Goal: Information Seeking & Learning: Learn about a topic

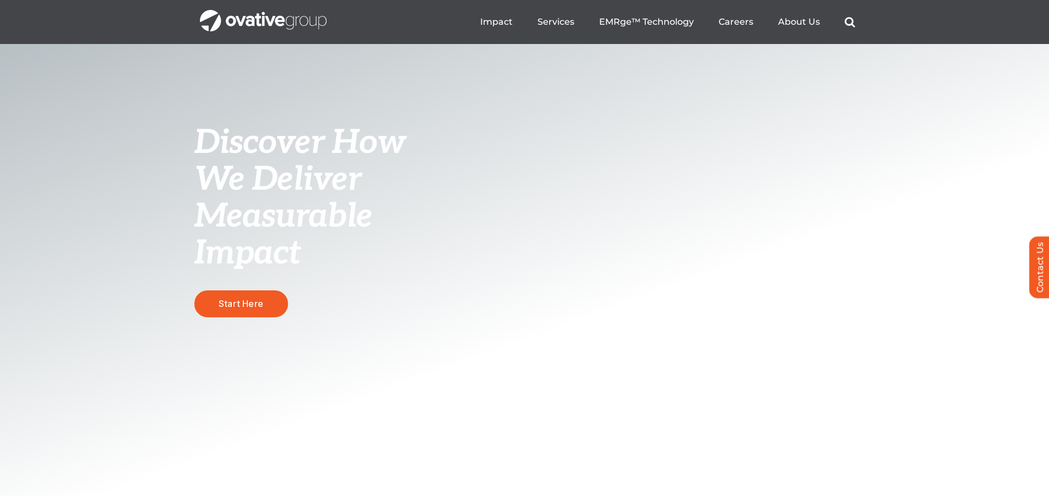
scroll to position [330, 0]
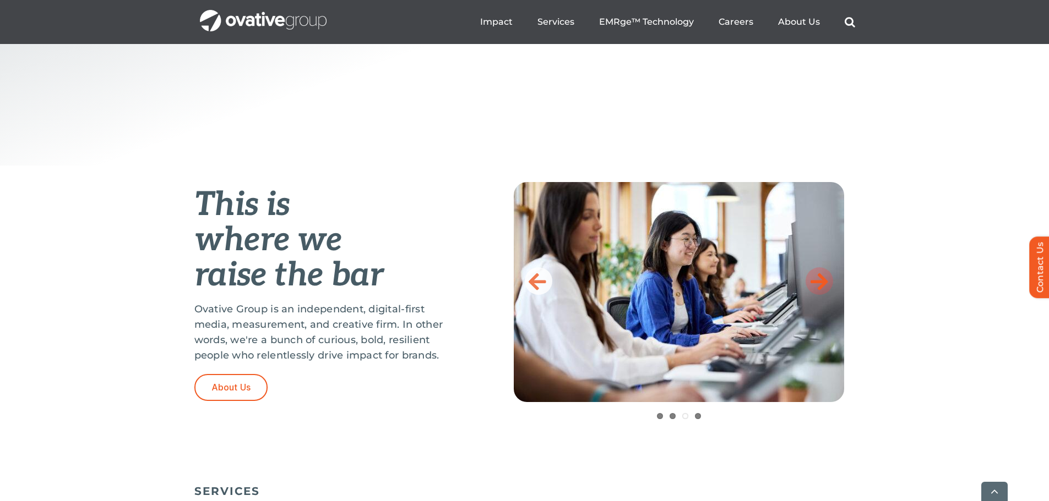
click at [824, 283] on icon at bounding box center [819, 281] width 18 height 22
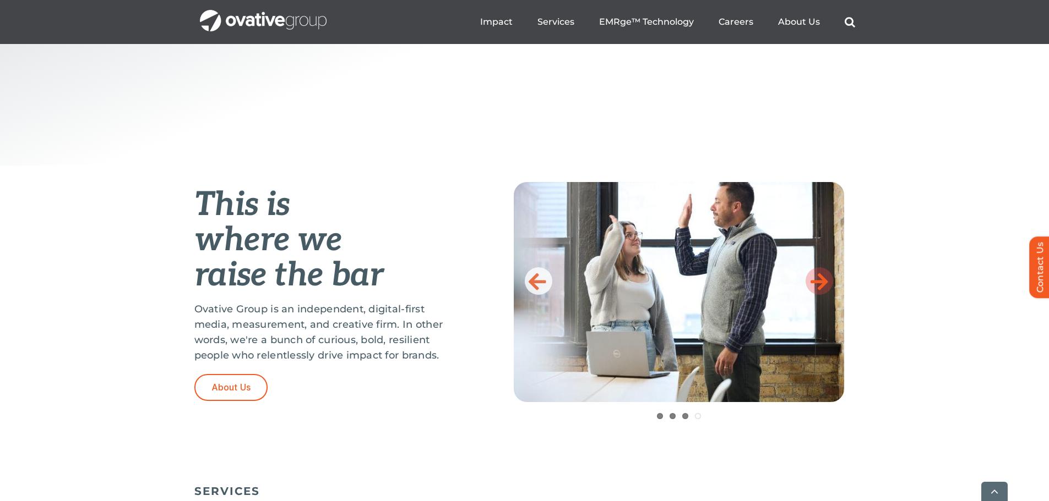
click at [824, 283] on icon at bounding box center [819, 281] width 18 height 22
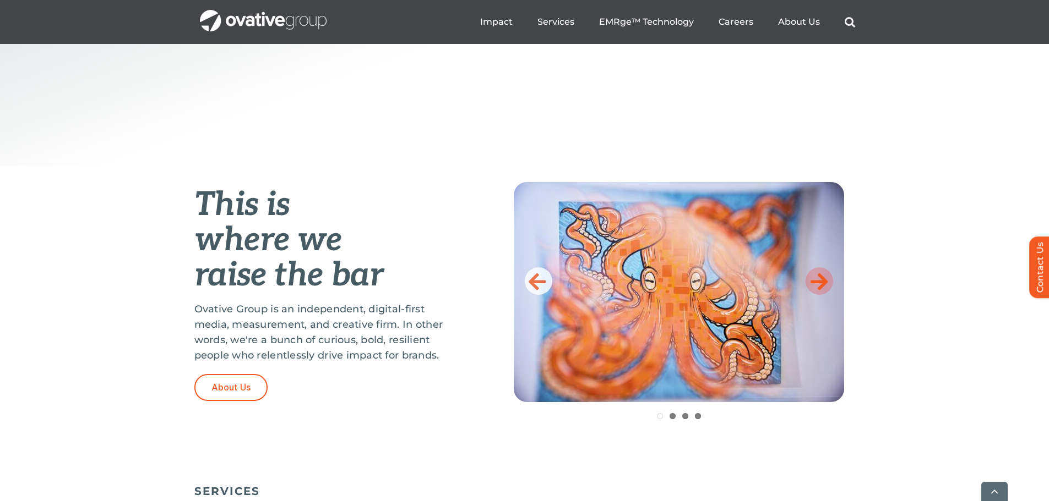
click at [824, 283] on icon at bounding box center [819, 281] width 18 height 22
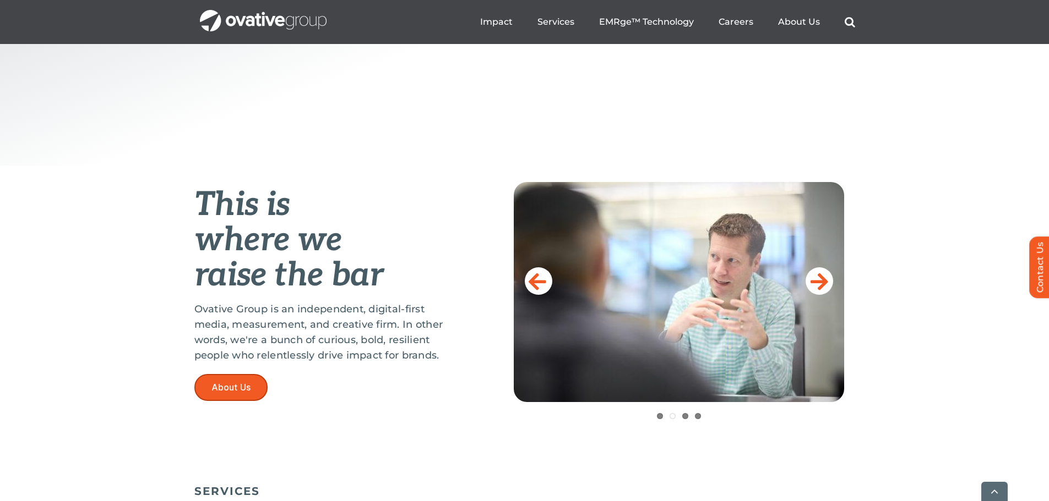
click at [252, 394] on link "About Us" at bounding box center [231, 387] width 74 height 27
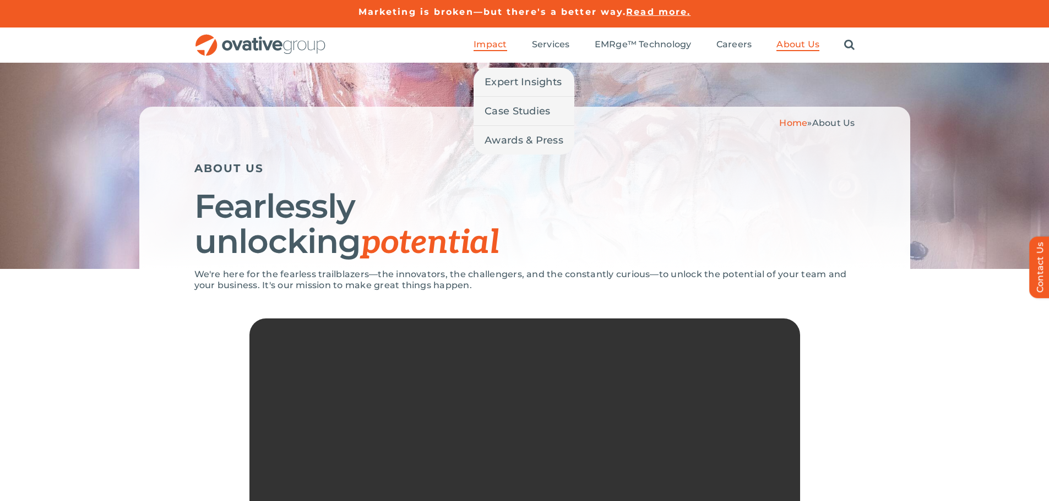
click at [491, 48] on span "Impact" at bounding box center [489, 44] width 33 height 11
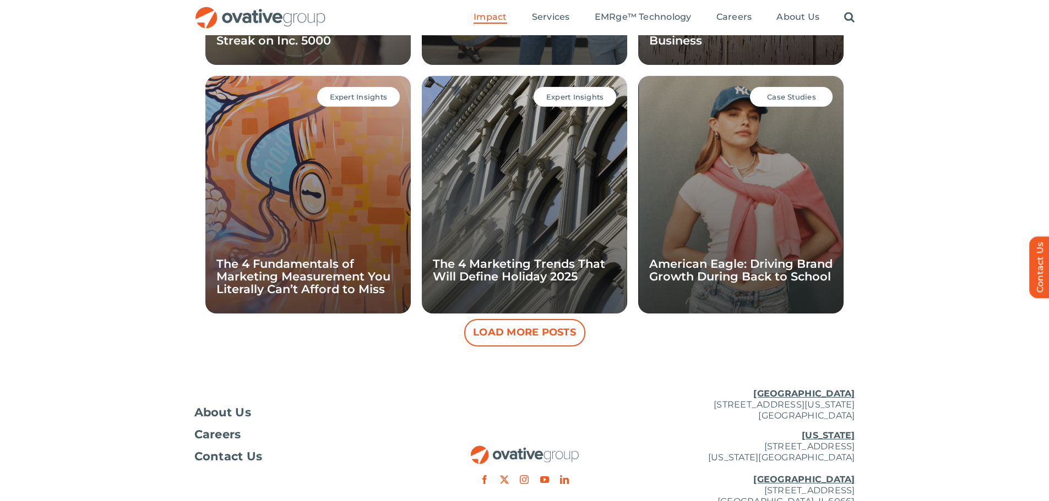
scroll to position [980, 0]
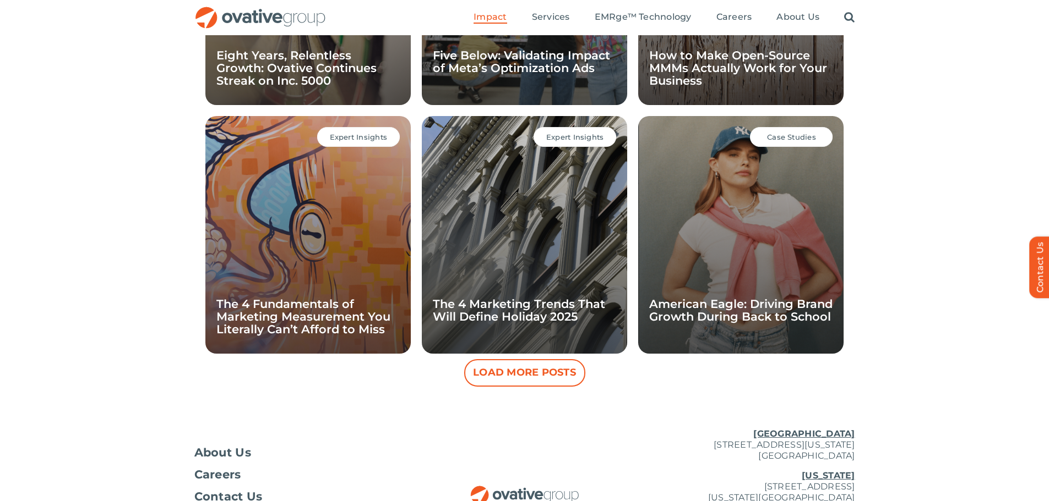
click at [535, 369] on button "Load More Posts" at bounding box center [524, 373] width 121 height 28
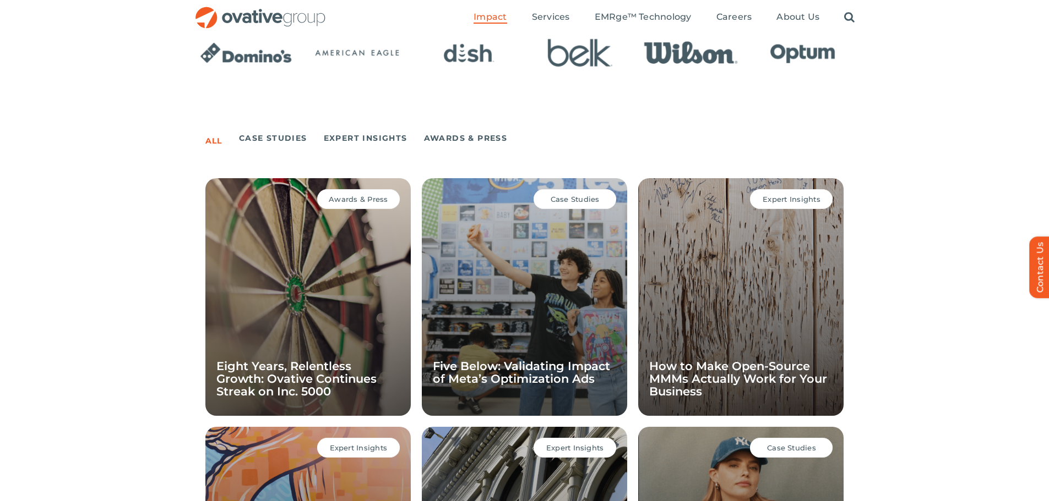
scroll to position [539, 0]
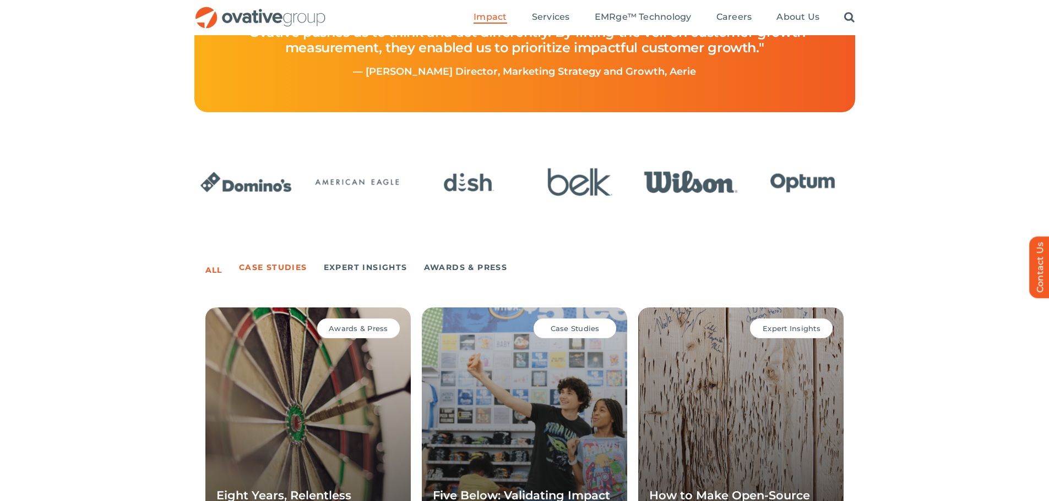
click at [275, 265] on link "Case Studies" at bounding box center [273, 267] width 68 height 15
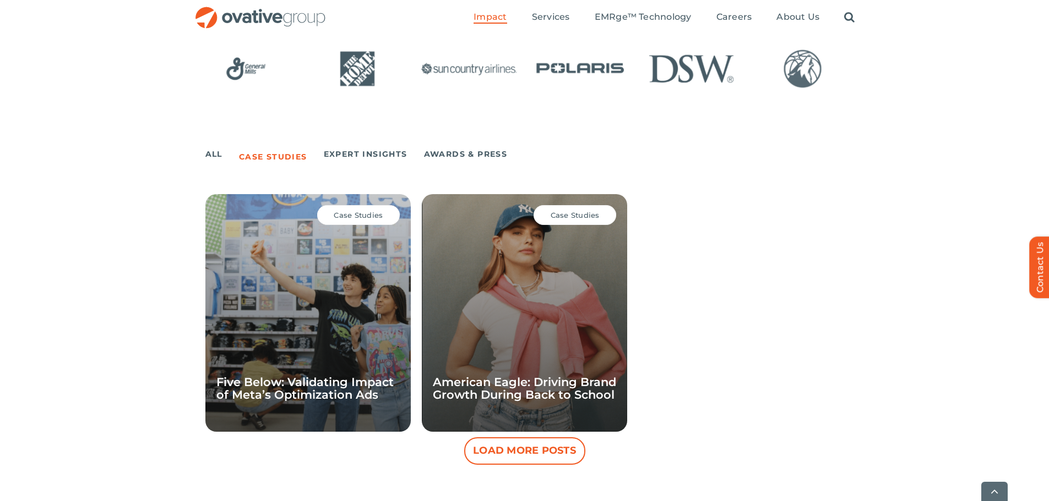
scroll to position [815, 0]
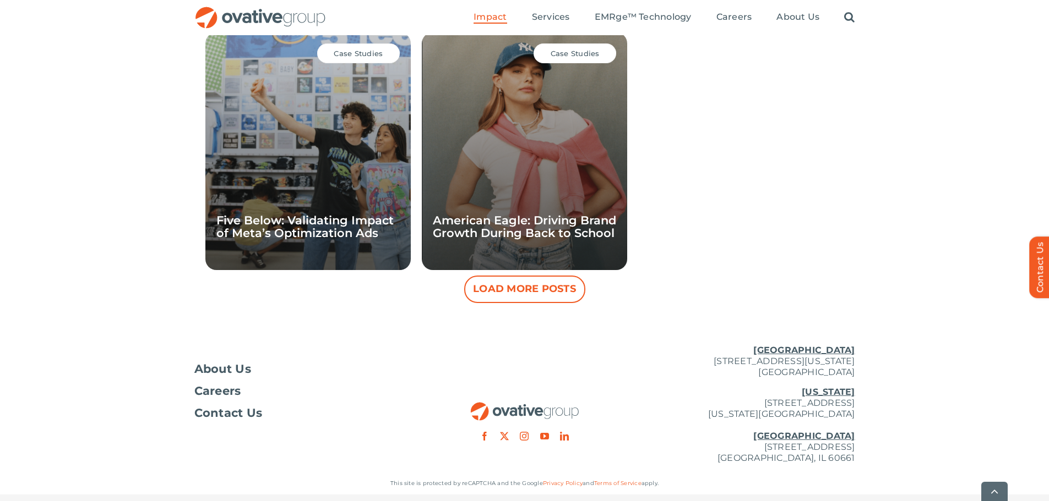
click at [603, 185] on div "Case Studies American Eagle: Driving Brand Growth During Back to School" at bounding box center [524, 151] width 205 height 238
click at [557, 287] on button "Load More Posts" at bounding box center [524, 290] width 121 height 28
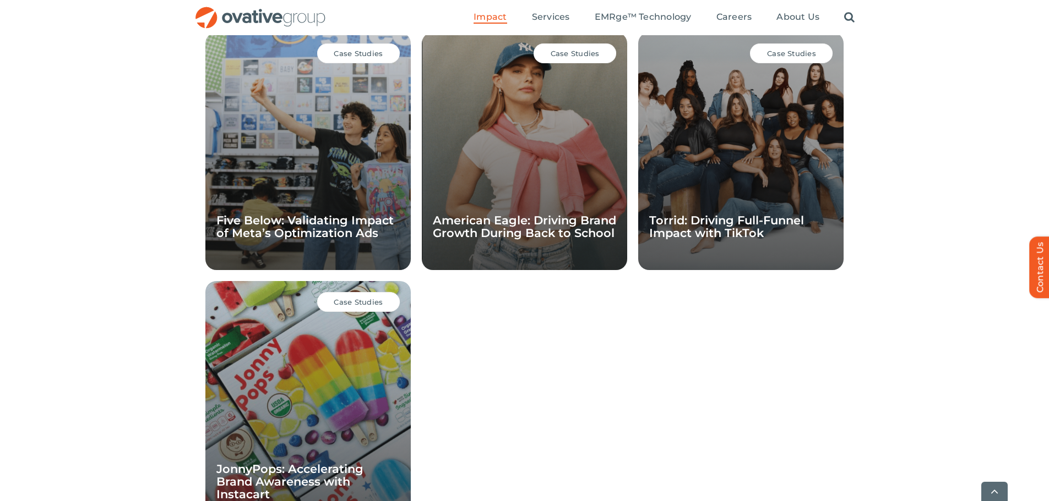
click at [591, 51] on span "Case Studies" at bounding box center [574, 53] width 49 height 9
click at [527, 178] on div "Case Studies American Eagle: Driving Brand Growth During Back to School" at bounding box center [524, 151] width 205 height 238
click at [509, 227] on link "American Eagle: Driving Brand Growth During Back to School" at bounding box center [524, 227] width 183 height 26
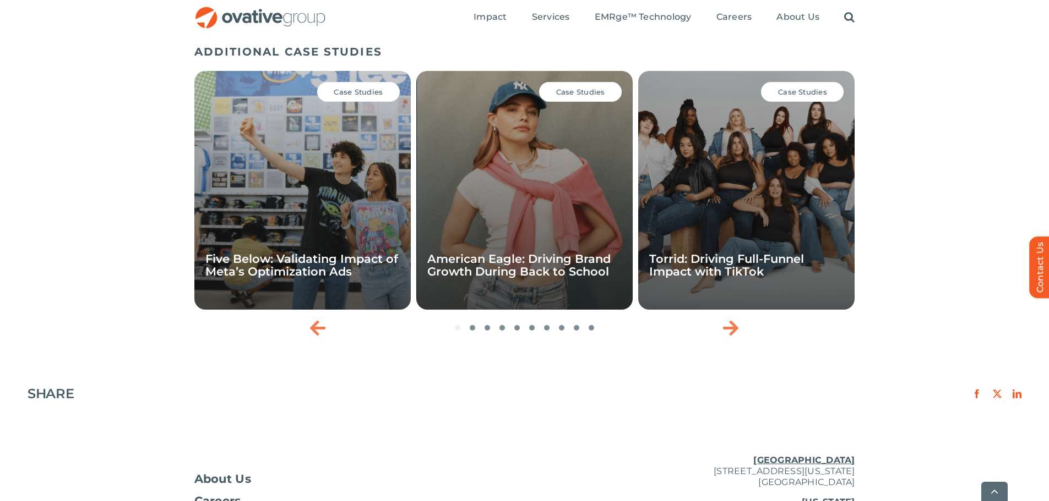
scroll to position [1596, 0]
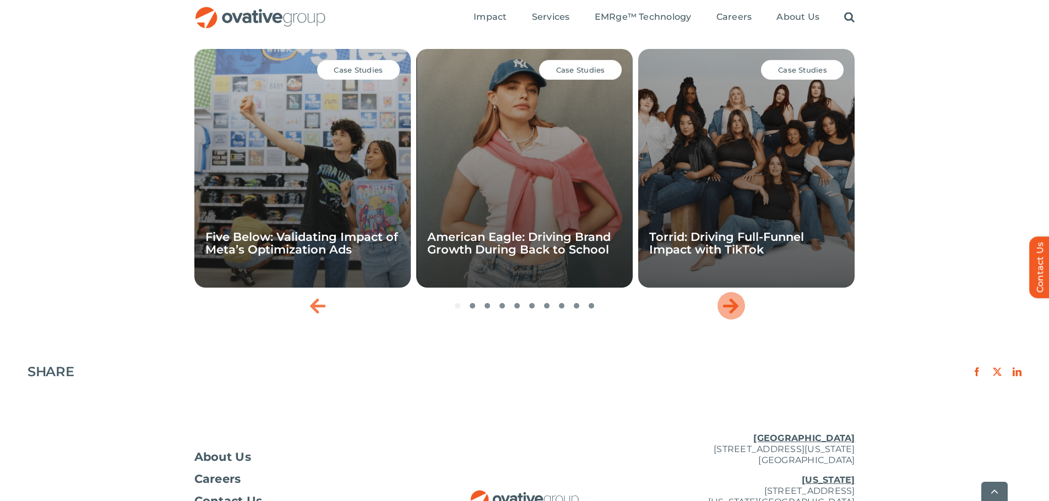
click at [718, 292] on div "Next slide" at bounding box center [731, 306] width 28 height 28
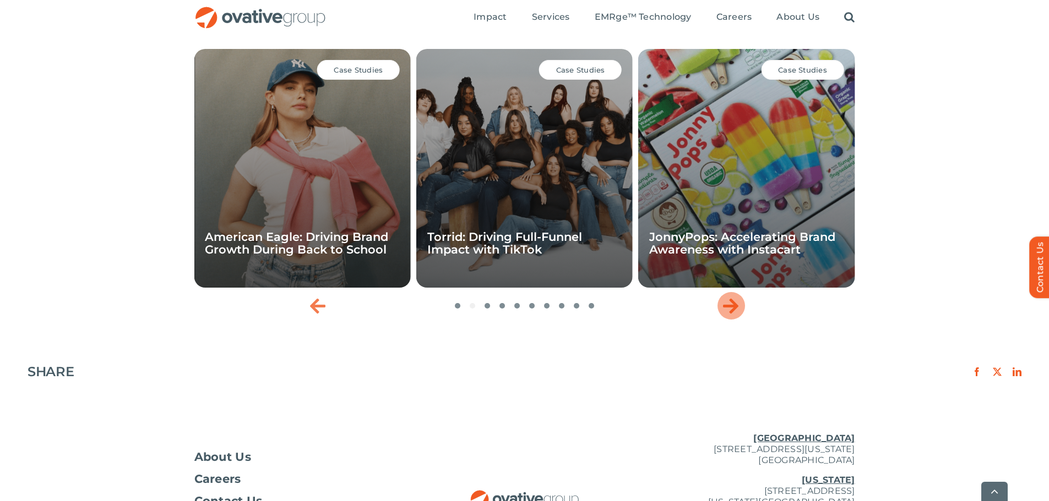
click at [724, 297] on icon "Next slide" at bounding box center [730, 306] width 15 height 18
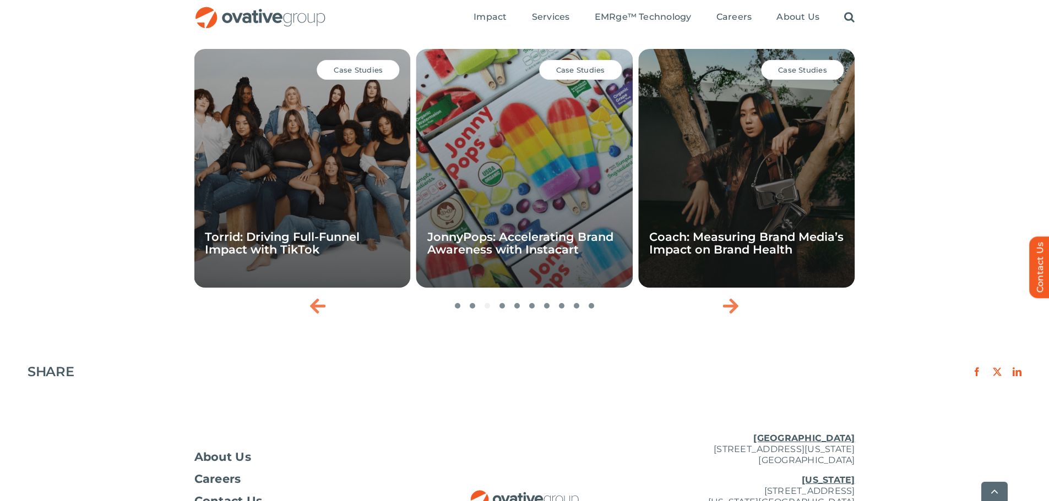
click at [817, 63] on div "Case Studies Coach: Measuring Brand Media’s Impact on Brand Health" at bounding box center [746, 168] width 216 height 239
click at [784, 230] on link "Coach: Measuring Brand Media’s Impact on Brand Health" at bounding box center [746, 243] width 194 height 26
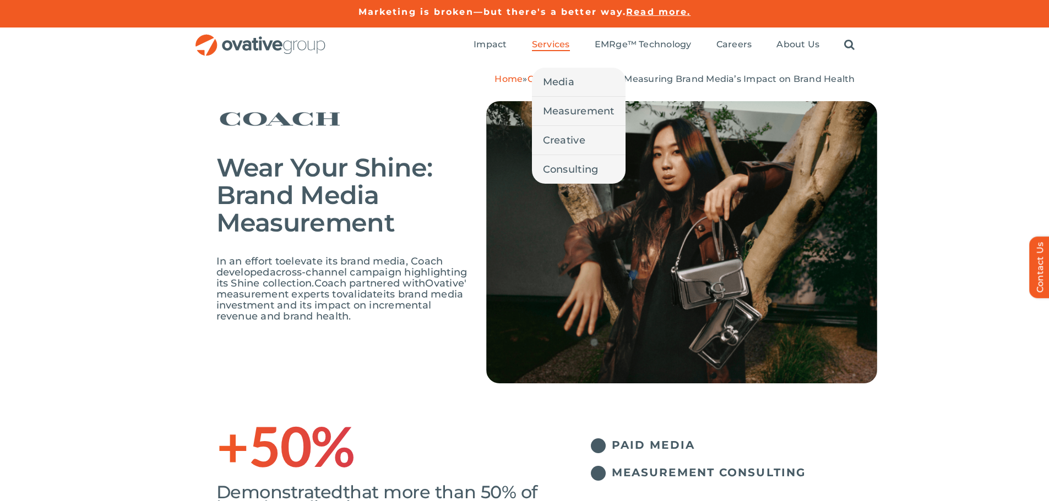
click at [562, 47] on span "Services" at bounding box center [551, 44] width 38 height 11
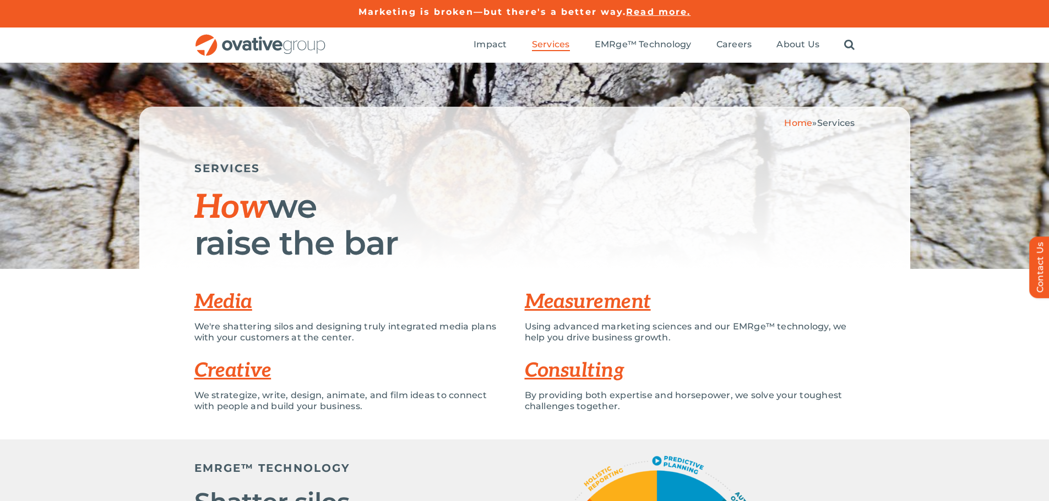
click at [237, 370] on link "Creative" at bounding box center [232, 371] width 77 height 24
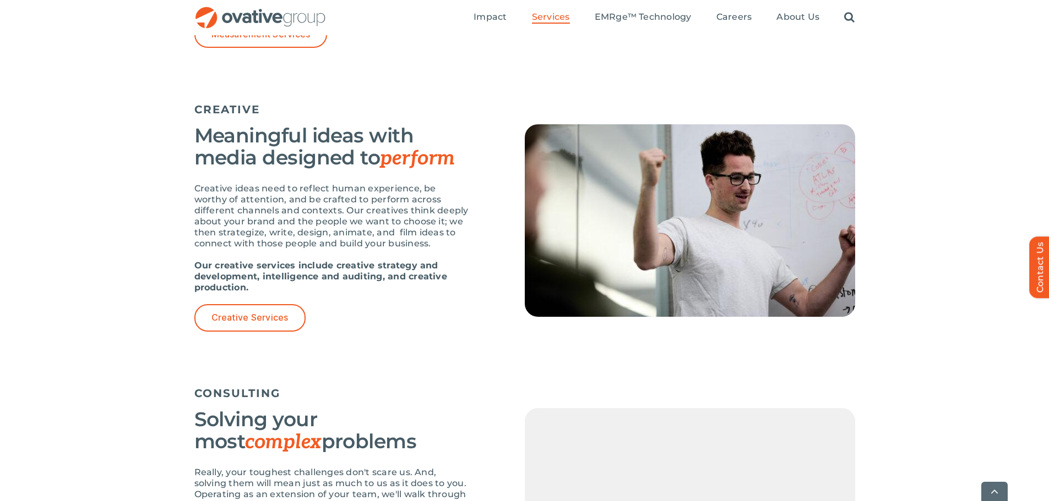
scroll to position [1185, 0]
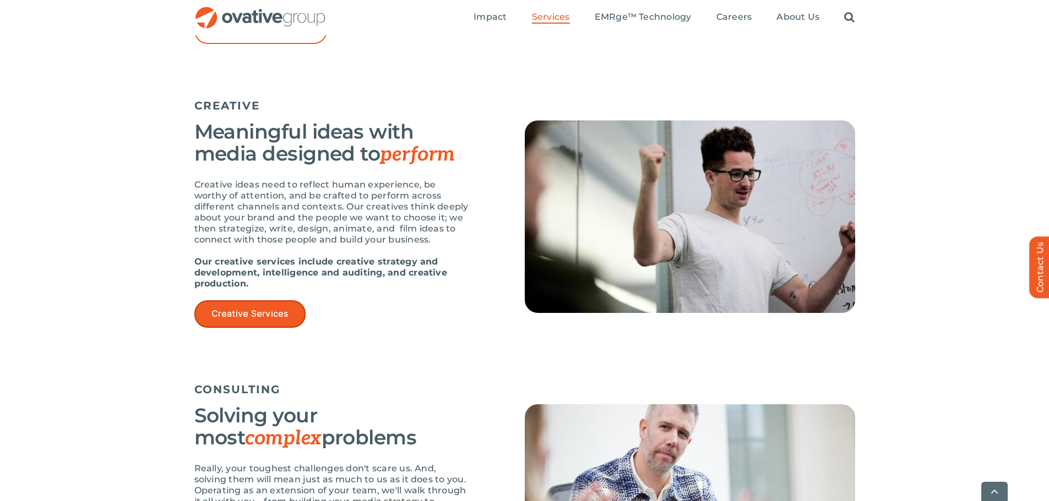
click at [209, 310] on link "Creative Services" at bounding box center [249, 314] width 111 height 27
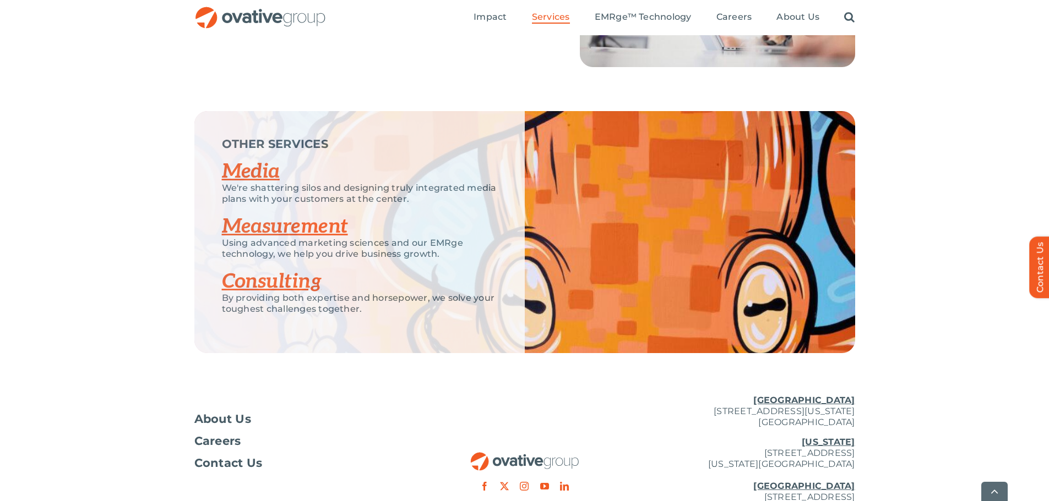
scroll to position [1692, 0]
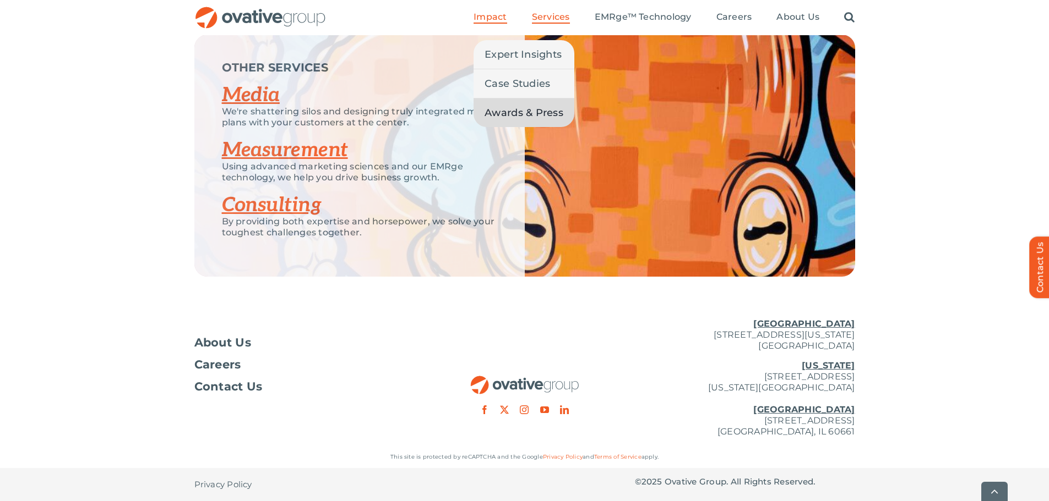
click at [515, 110] on span "Awards & Press" at bounding box center [523, 112] width 79 height 15
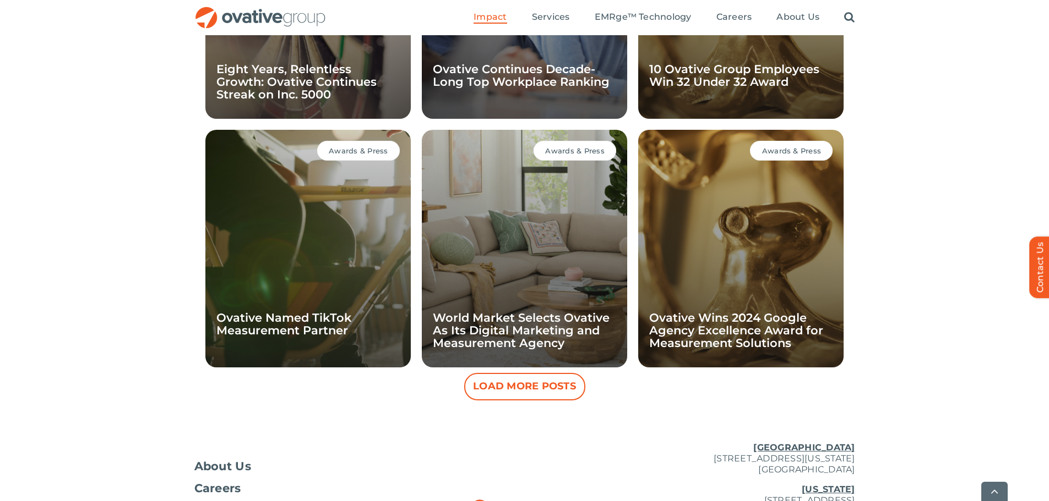
scroll to position [1060, 0]
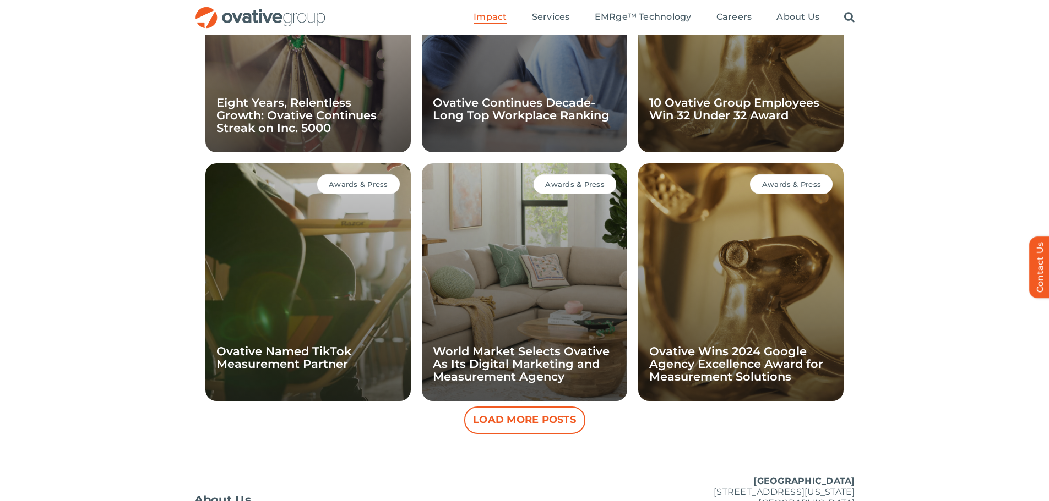
scroll to position [1060, 0]
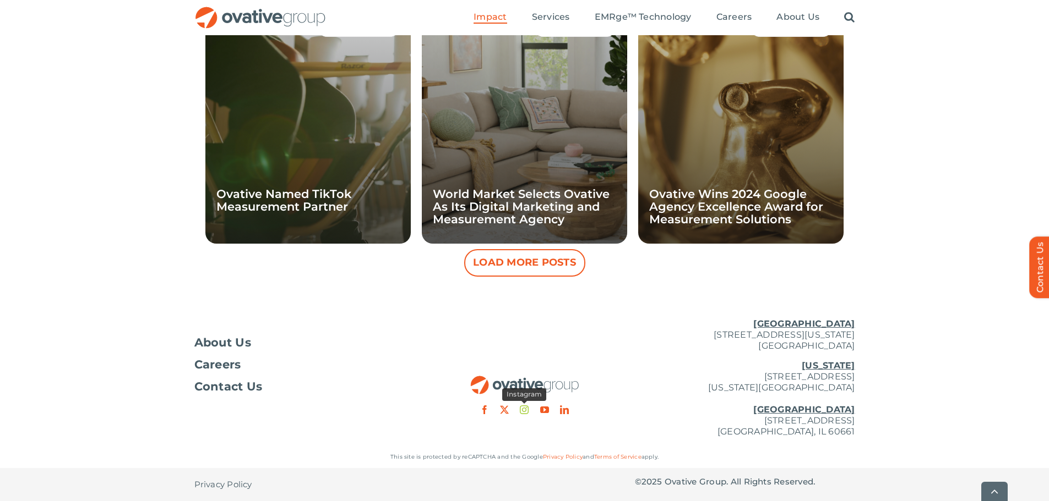
click at [526, 412] on link "instagram" at bounding box center [524, 410] width 9 height 9
